Goal: Navigation & Orientation: Find specific page/section

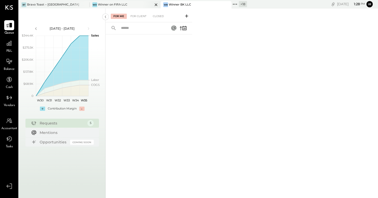
click at [156, 4] on icon at bounding box center [156, 5] width 7 height 6
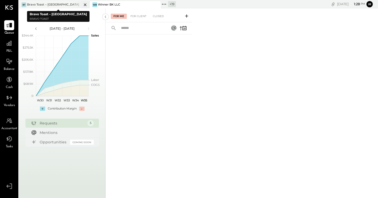
click at [85, 5] on icon at bounding box center [85, 4] width 3 height 3
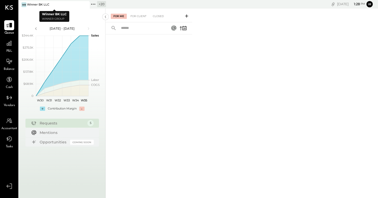
click at [96, 5] on icon at bounding box center [93, 4] width 7 height 7
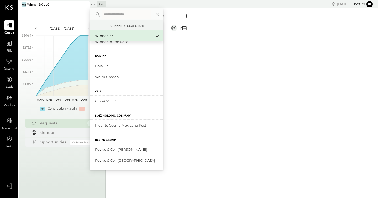
scroll to position [214, 0]
click at [115, 102] on div "Cru ACK, LLC" at bounding box center [123, 101] width 57 height 5
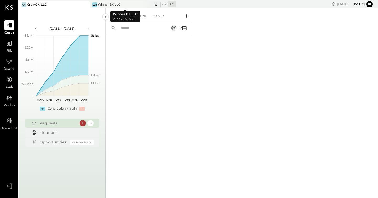
click at [112, 3] on div "Winner BK LLC" at bounding box center [109, 5] width 22 height 4
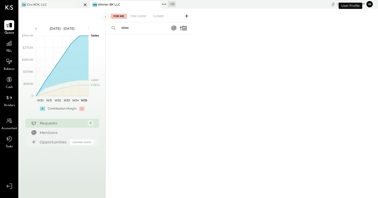
click at [58, 4] on div "CA Cru ACK, LLC" at bounding box center [50, 4] width 63 height 5
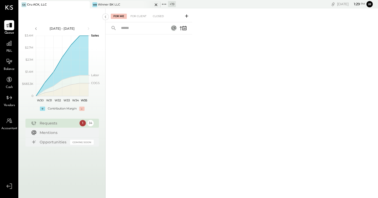
click at [158, 3] on icon at bounding box center [156, 5] width 7 height 6
click at [94, 5] on icon at bounding box center [93, 4] width 7 height 7
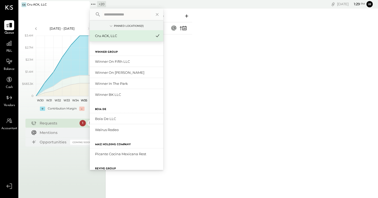
scroll to position [201, 0]
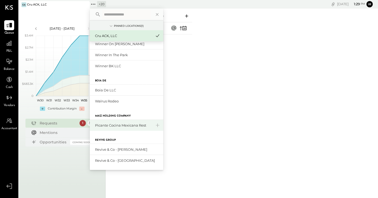
click at [120, 126] on div "Picante Cocina Mexicana Rest" at bounding box center [123, 125] width 57 height 5
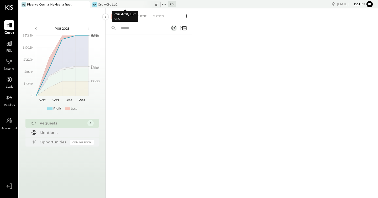
click at [156, 4] on icon at bounding box center [156, 4] width 3 height 3
click at [93, 4] on icon at bounding box center [93, 4] width 7 height 7
